Goal: Transaction & Acquisition: Purchase product/service

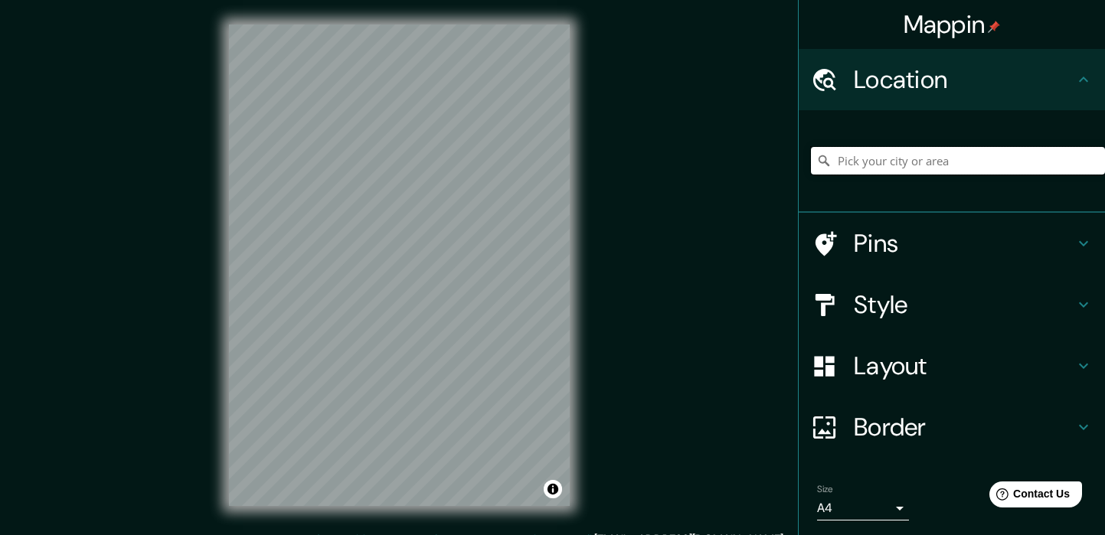
click at [859, 157] on input "Pick your city or area" at bounding box center [958, 161] width 294 height 28
type input "HafenCity, [GEOGRAPHIC_DATA], [GEOGRAPHIC_DATA]"
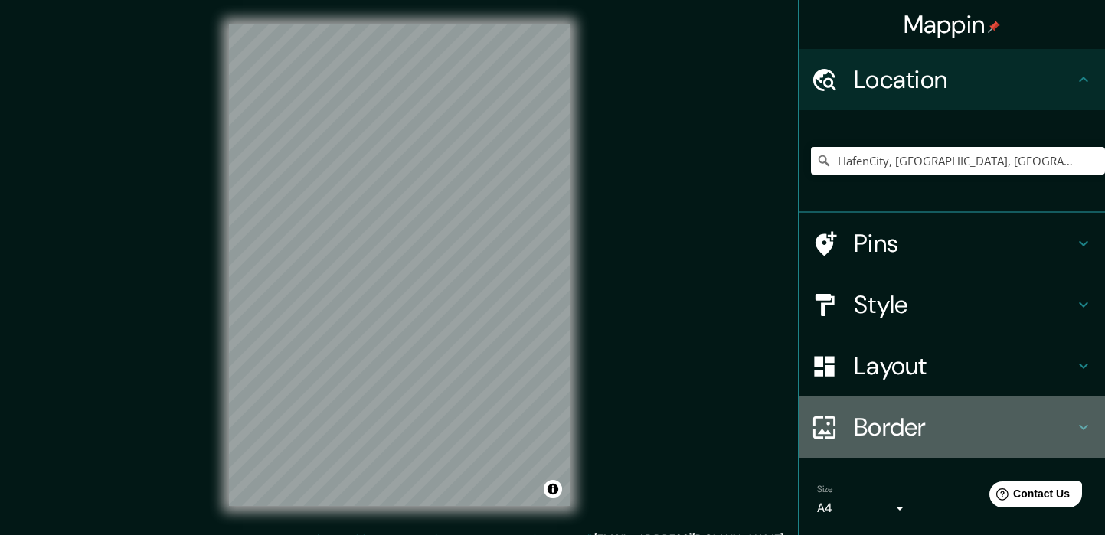
click at [913, 433] on h4 "Border" at bounding box center [964, 427] width 220 height 31
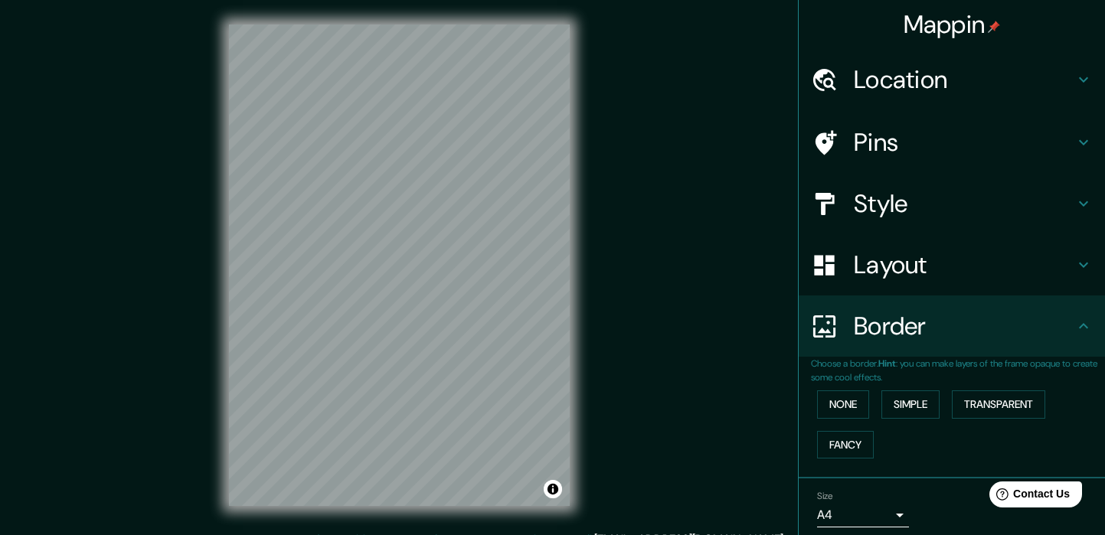
click at [938, 266] on h4 "Layout" at bounding box center [964, 265] width 220 height 31
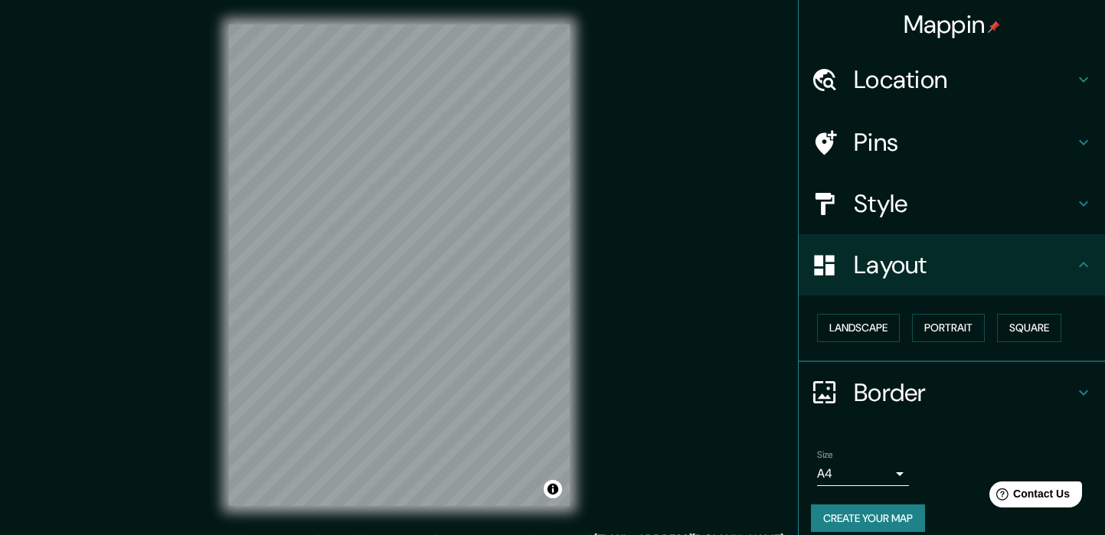
click at [944, 211] on h4 "Style" at bounding box center [964, 203] width 220 height 31
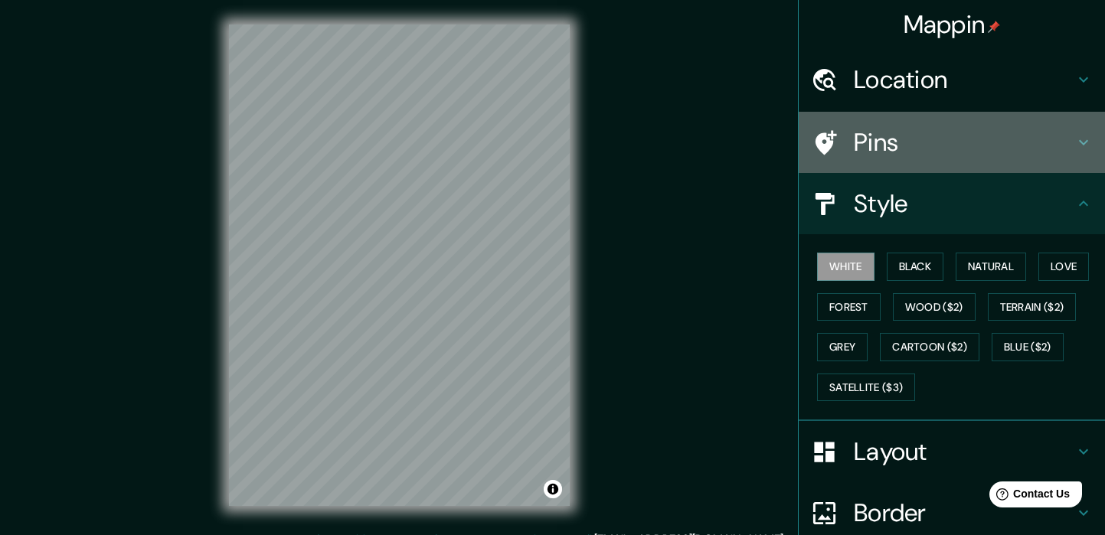
click at [948, 151] on h4 "Pins" at bounding box center [964, 142] width 220 height 31
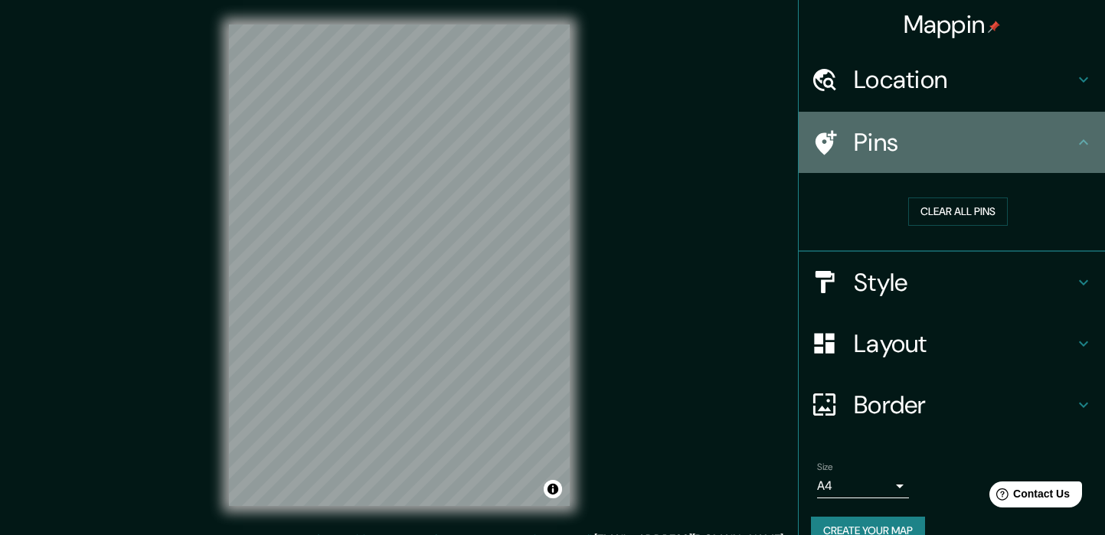
click at [948, 153] on h4 "Pins" at bounding box center [964, 142] width 220 height 31
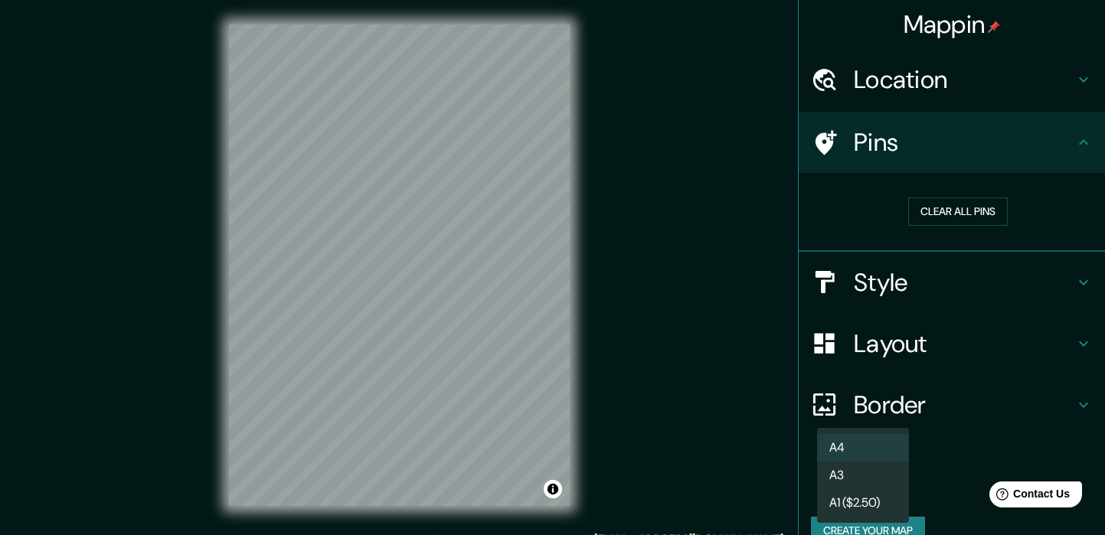
click at [885, 481] on body "Mappin Location HafenCity, [GEOGRAPHIC_DATA], [GEOGRAPHIC_DATA] HafenCity [GEOG…" at bounding box center [552, 267] width 1105 height 535
click at [877, 449] on li "A4" at bounding box center [863, 448] width 92 height 28
click at [886, 491] on body "Mappin Location HafenCity, [GEOGRAPHIC_DATA], [GEOGRAPHIC_DATA] HafenCity [GEOG…" at bounding box center [552, 267] width 1105 height 535
drag, startPoint x: 872, startPoint y: 491, endPoint x: 870, endPoint y: 478, distance: 12.3
click at [870, 478] on ul "A4 A3 A1 ($2.50)" at bounding box center [863, 475] width 92 height 95
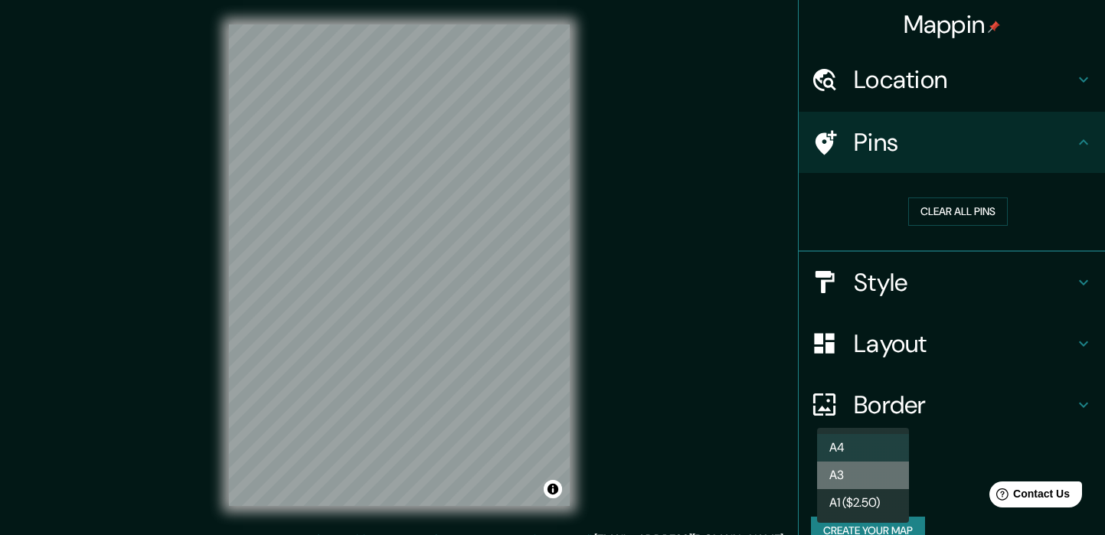
click at [870, 478] on li "A3" at bounding box center [863, 476] width 92 height 28
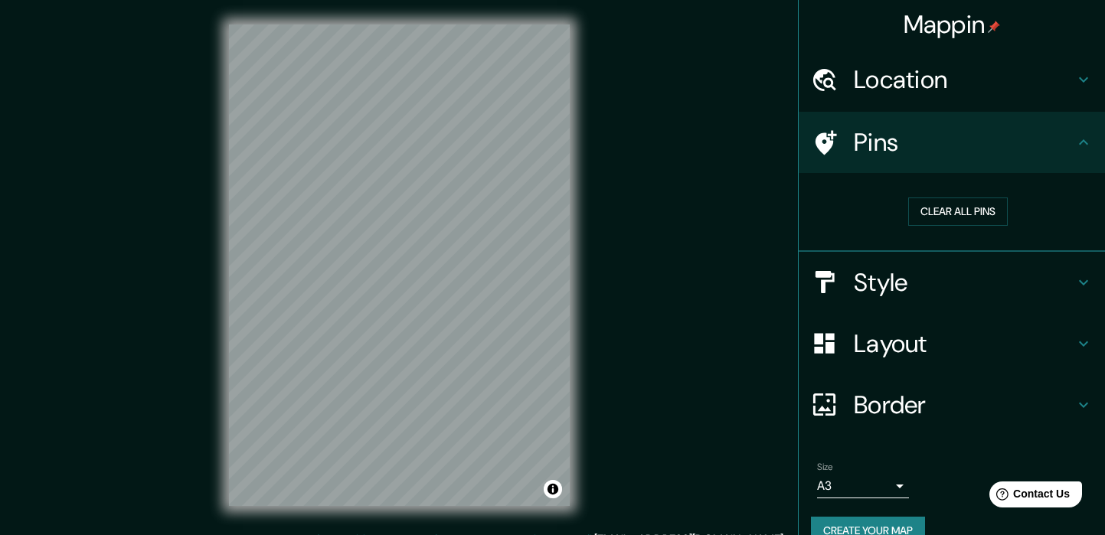
click at [666, 236] on div "Mappin Location HafenCity, [GEOGRAPHIC_DATA], [GEOGRAPHIC_DATA] HafenCity [GEOG…" at bounding box center [552, 277] width 1105 height 555
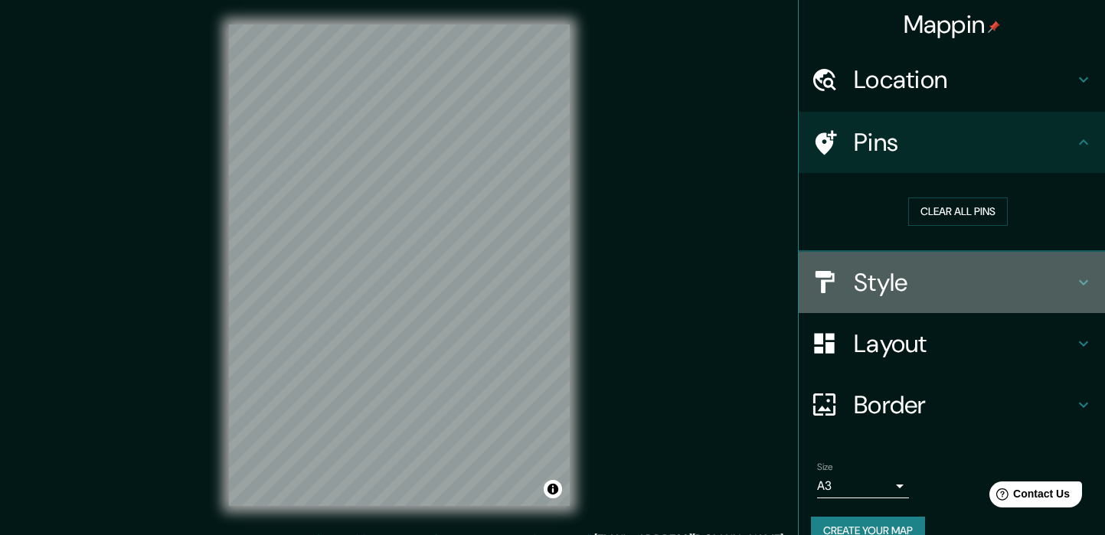
click at [966, 302] on div "Style" at bounding box center [951, 282] width 306 height 61
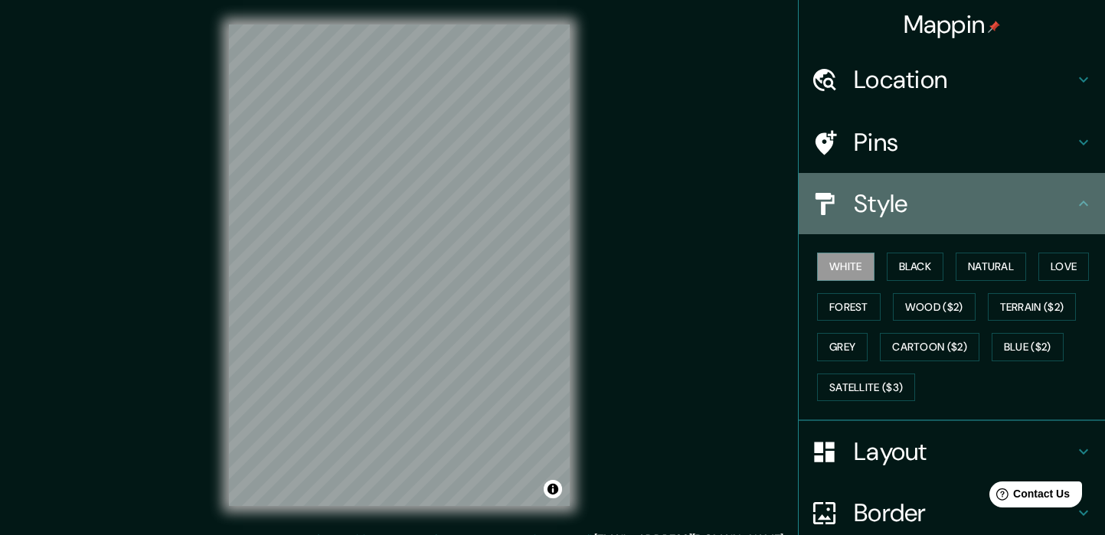
click at [999, 224] on div "Style" at bounding box center [951, 203] width 306 height 61
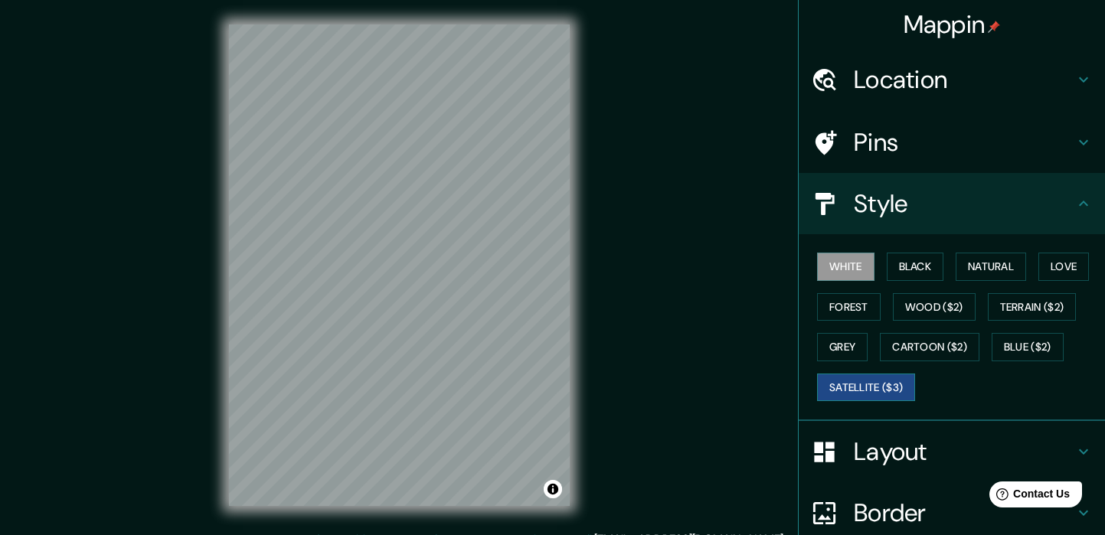
click at [876, 374] on button "Satellite ($3)" at bounding box center [866, 388] width 98 height 28
click at [911, 276] on button "Black" at bounding box center [914, 267] width 57 height 28
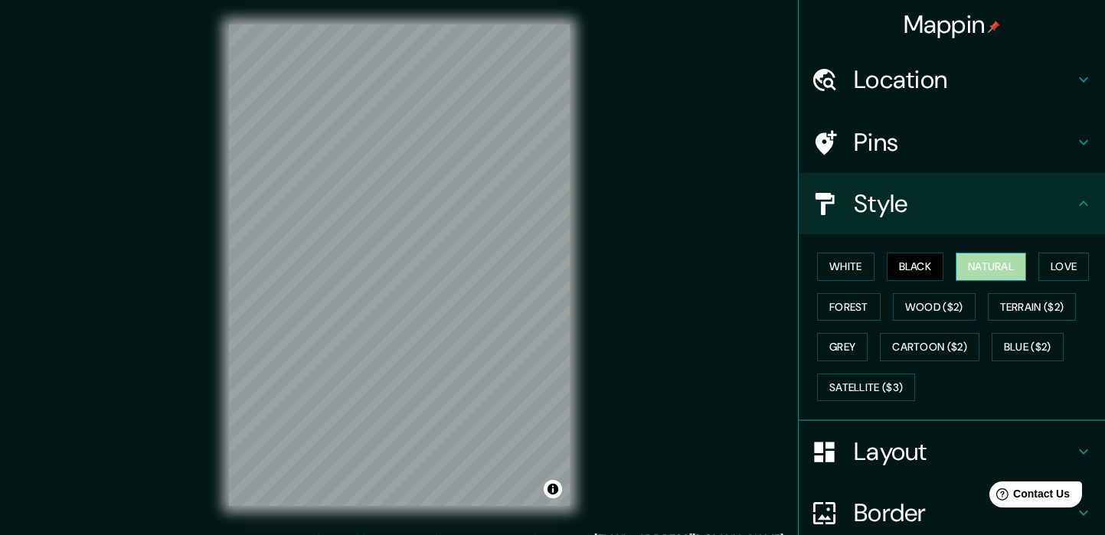
click at [994, 274] on button "Natural" at bounding box center [990, 267] width 70 height 28
click at [1066, 267] on button "Love" at bounding box center [1063, 267] width 51 height 28
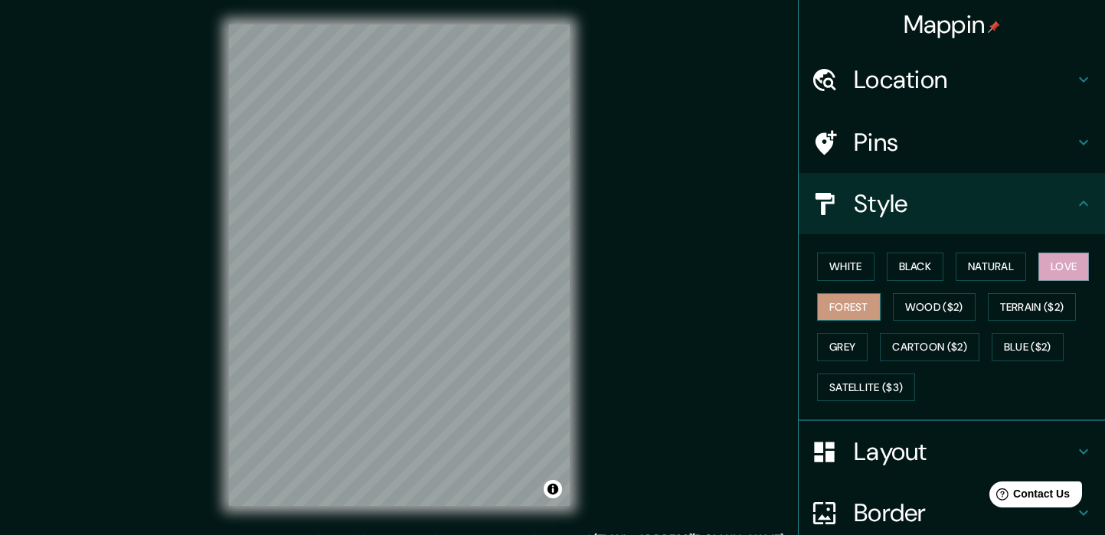
click at [828, 314] on button "Forest" at bounding box center [849, 307] width 64 height 28
click at [922, 313] on button "Wood ($2)" at bounding box center [934, 307] width 83 height 28
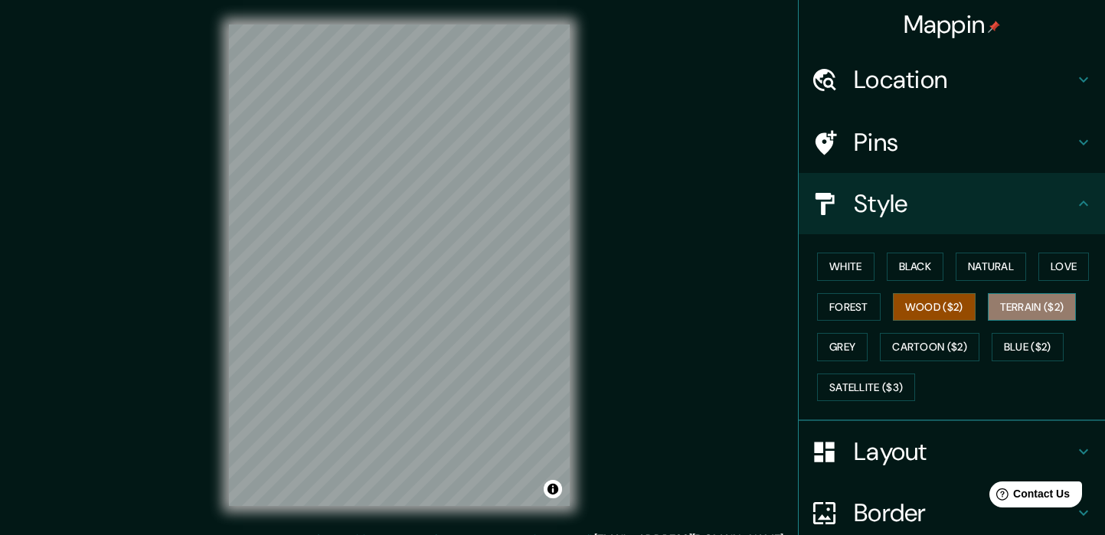
click at [1011, 315] on button "Terrain ($2)" at bounding box center [1032, 307] width 89 height 28
click at [935, 310] on button "Wood ($2)" at bounding box center [934, 307] width 83 height 28
click at [830, 345] on button "Grey" at bounding box center [842, 347] width 51 height 28
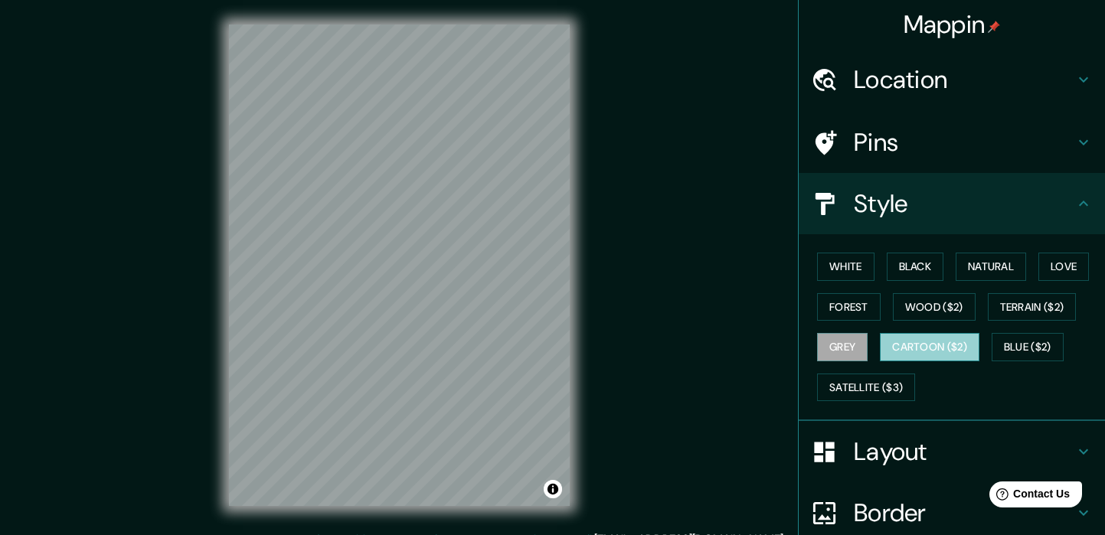
click at [914, 354] on button "Cartoon ($2)" at bounding box center [930, 347] width 100 height 28
click at [1014, 347] on button "Blue ($2)" at bounding box center [1027, 347] width 72 height 28
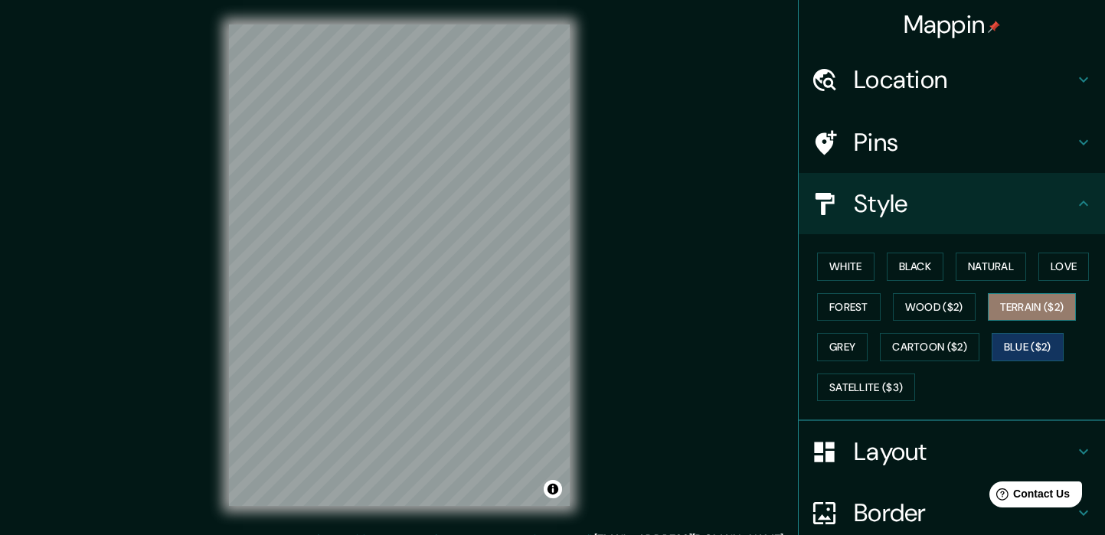
click at [1023, 307] on button "Terrain ($2)" at bounding box center [1032, 307] width 89 height 28
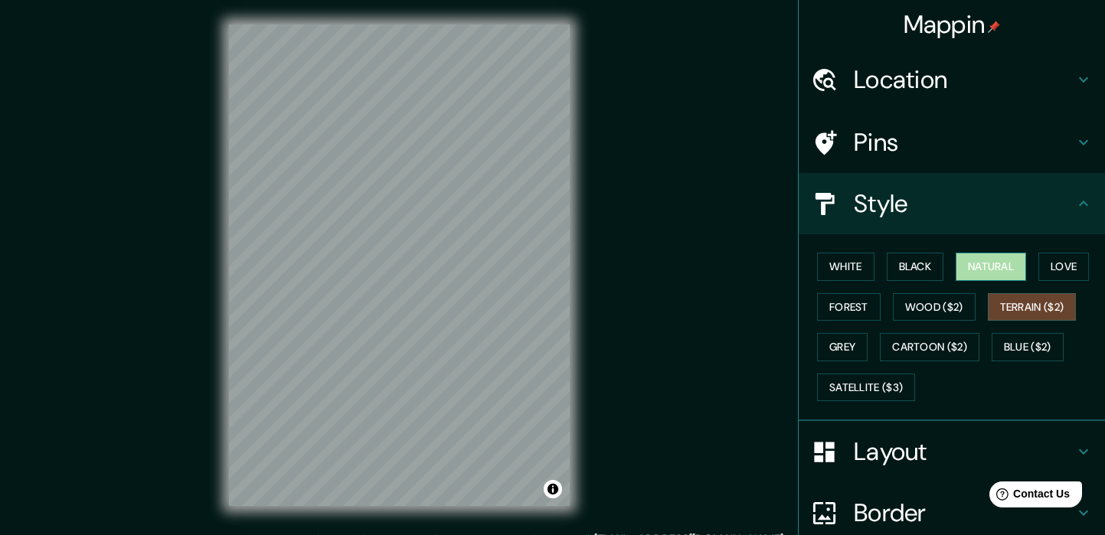
click at [997, 268] on button "Natural" at bounding box center [990, 267] width 70 height 28
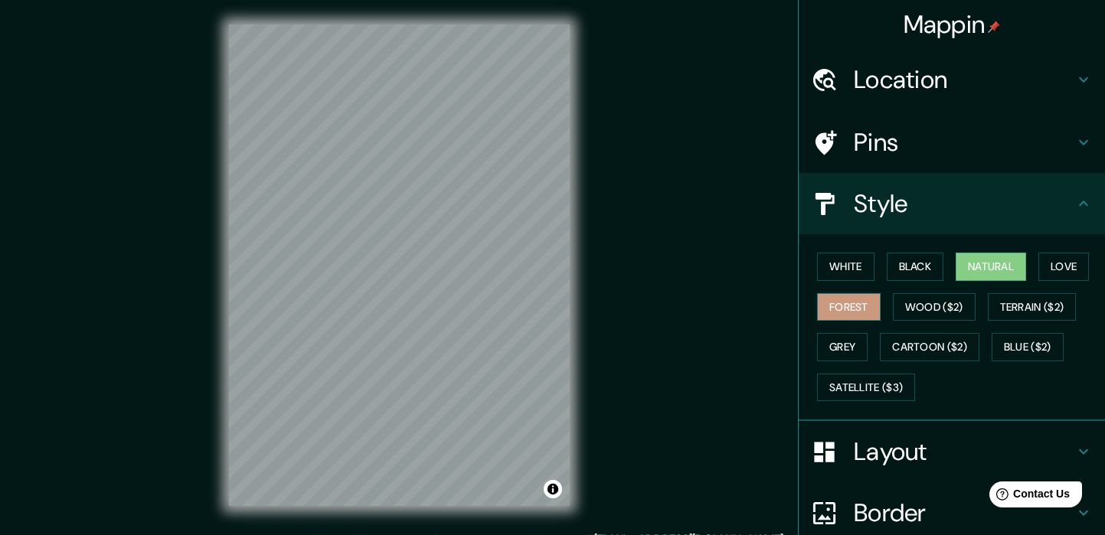
click at [871, 302] on button "Forest" at bounding box center [849, 307] width 64 height 28
